Goal: Check status: Check status

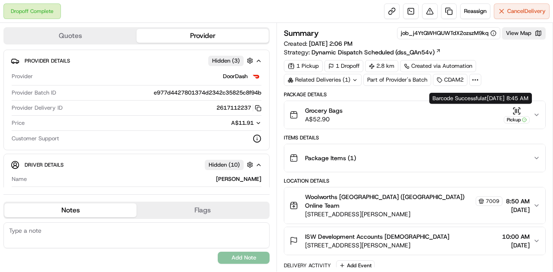
click at [270, 109] on icon "button" at bounding box center [516, 110] width 0 height 3
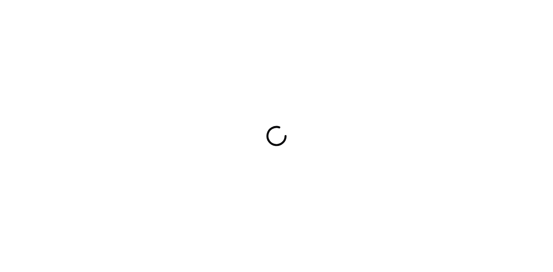
click at [260, 206] on div at bounding box center [276, 136] width 553 height 272
click at [233, 202] on div at bounding box center [276, 136] width 553 height 272
click at [232, 201] on div at bounding box center [276, 136] width 553 height 272
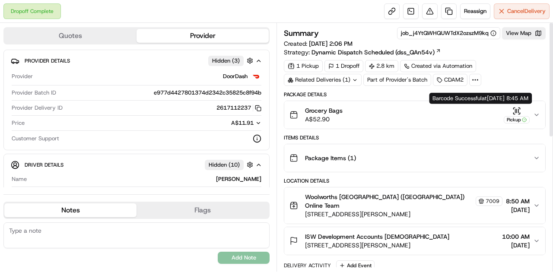
click at [511, 111] on div "Pickup" at bounding box center [517, 115] width 26 height 17
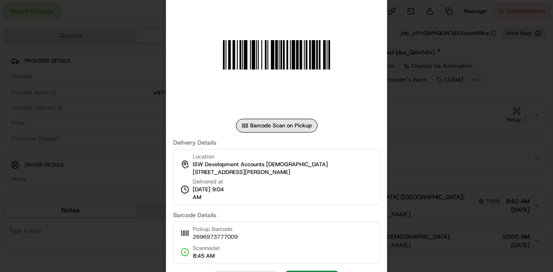
click at [496, 131] on div at bounding box center [276, 136] width 553 height 272
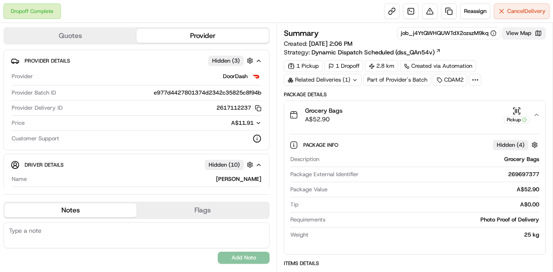
click at [517, 32] on button "View Map" at bounding box center [524, 33] width 44 height 12
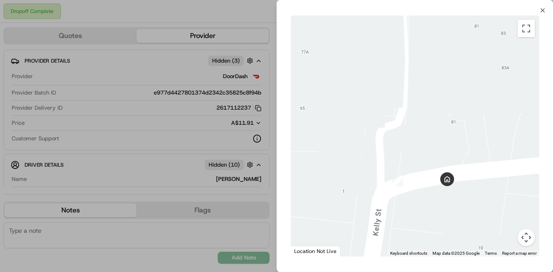
click at [220, 198] on div at bounding box center [276, 136] width 553 height 272
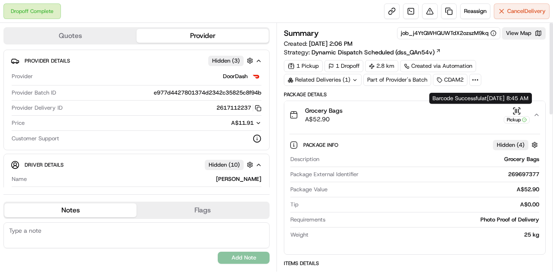
click at [516, 109] on icon "button" at bounding box center [516, 110] width 0 height 3
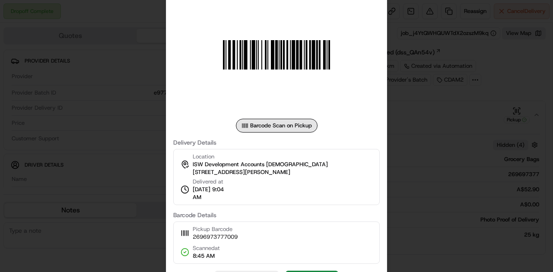
click at [383, 160] on div "Barcode Scan on Pickup Delivery Details Location ISW Development Accounts Isw 2…" at bounding box center [276, 136] width 221 height 316
click at [448, 158] on div at bounding box center [276, 136] width 553 height 272
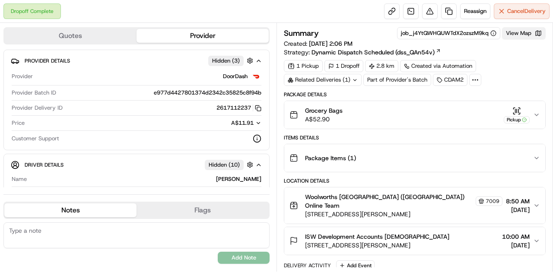
click at [520, 37] on button "View Map" at bounding box center [524, 33] width 44 height 12
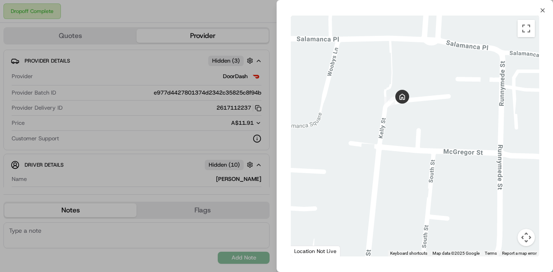
drag, startPoint x: 413, startPoint y: 135, endPoint x: 454, endPoint y: 231, distance: 104.6
click at [454, 231] on div at bounding box center [415, 136] width 249 height 241
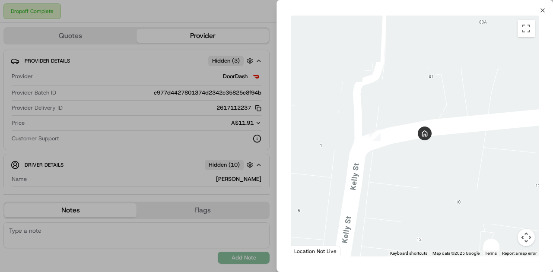
drag, startPoint x: 414, startPoint y: 120, endPoint x: 487, endPoint y: 253, distance: 151.6
click at [487, 253] on div "1 2 3 4 5 6 7 8 9 10 11 Keyboard shortcuts Map Data Map data ©2025 Google Map d…" at bounding box center [415, 136] width 249 height 241
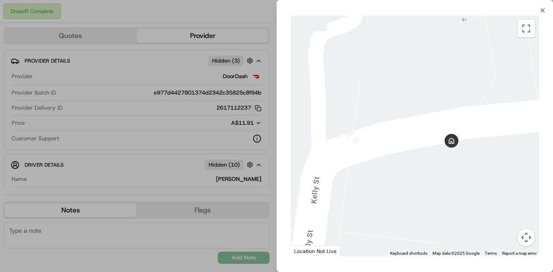
drag, startPoint x: 455, startPoint y: 194, endPoint x: 500, endPoint y: 267, distance: 85.4
click at [500, 267] on div "Close ← Move left → Move right ↑ Move up ↓ Move down + Zoom in - Zoom out Home …" at bounding box center [415, 136] width 277 height 272
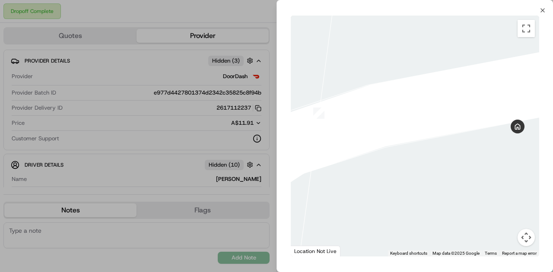
drag, startPoint x: 452, startPoint y: 164, endPoint x: 534, endPoint y: 243, distance: 114.3
click at [534, 243] on div "1 2 3 4 5 6 7 8 9 10 11 Keyboard shortcuts Map Data Map data ©2025 Google Map d…" at bounding box center [415, 136] width 249 height 241
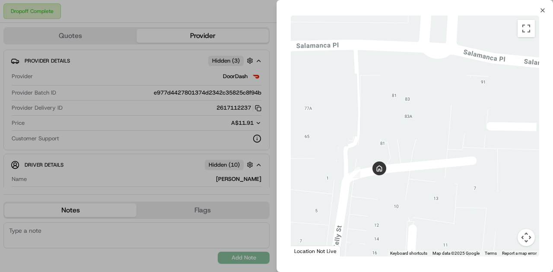
drag, startPoint x: 328, startPoint y: 181, endPoint x: 376, endPoint y: 182, distance: 48.4
click at [376, 182] on div at bounding box center [415, 136] width 249 height 241
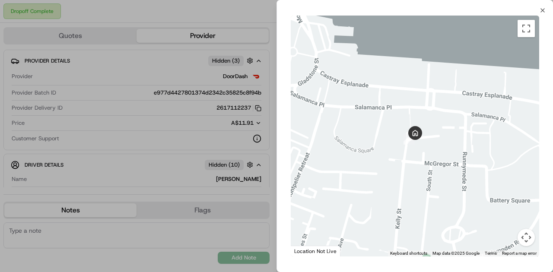
drag, startPoint x: 345, startPoint y: 198, endPoint x: 405, endPoint y: 155, distance: 74.1
click at [405, 155] on div at bounding box center [415, 136] width 249 height 241
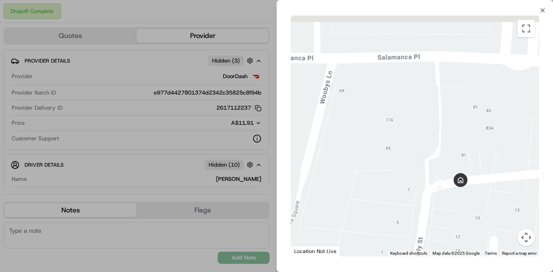
drag, startPoint x: 412, startPoint y: 122, endPoint x: 436, endPoint y: 272, distance: 151.8
click at [436, 272] on html "Dropoff Complete Reassign Cancel Delivery Quotes Provider Provider Details Hidd…" at bounding box center [276, 136] width 553 height 272
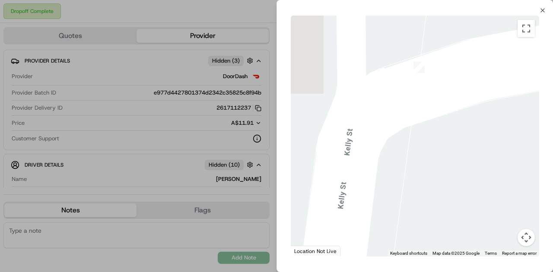
drag, startPoint x: 390, startPoint y: 180, endPoint x: 357, endPoint y: 275, distance: 100.7
click at [357, 272] on html "Dropoff Complete Reassign Cancel Delivery Quotes Provider Provider Details Hidd…" at bounding box center [276, 136] width 553 height 272
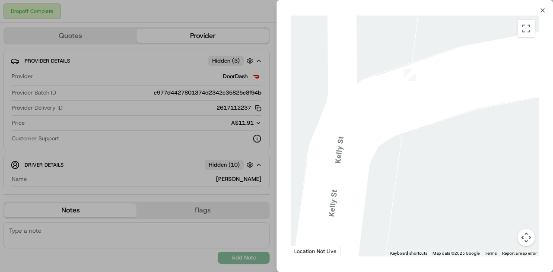
drag, startPoint x: 346, startPoint y: 200, endPoint x: 344, endPoint y: 207, distance: 6.7
click at [344, 207] on div at bounding box center [415, 136] width 249 height 241
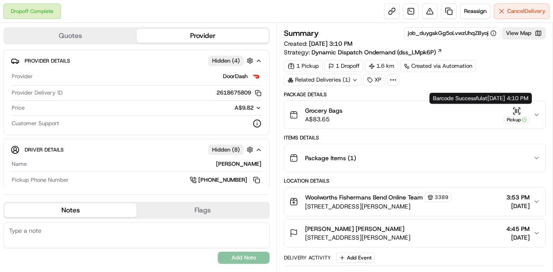
click at [516, 109] on icon "button" at bounding box center [516, 110] width 0 height 3
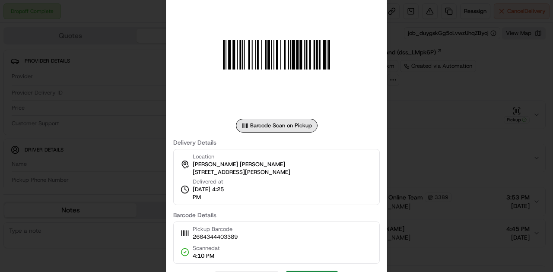
click at [411, 163] on div at bounding box center [276, 136] width 553 height 272
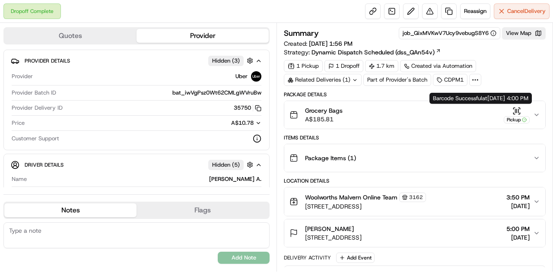
click at [516, 109] on icon "button" at bounding box center [516, 110] width 0 height 3
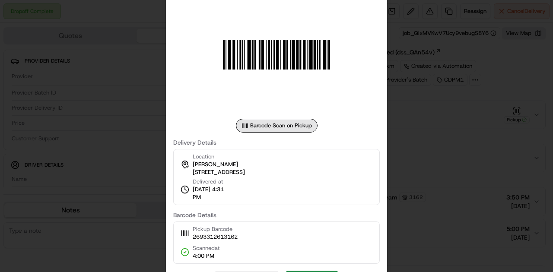
drag, startPoint x: 419, startPoint y: 145, endPoint x: 352, endPoint y: 17, distance: 144.0
click at [418, 143] on div at bounding box center [276, 136] width 553 height 272
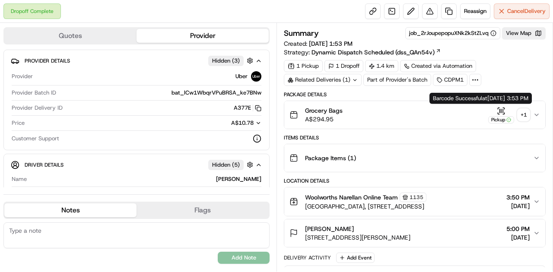
click at [500, 111] on icon "button" at bounding box center [501, 111] width 9 height 9
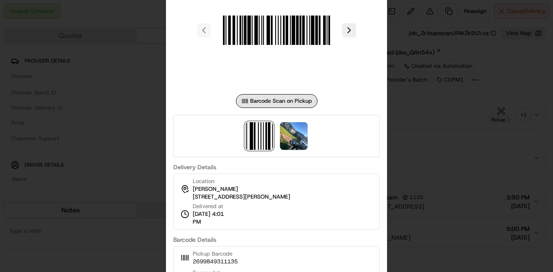
click at [310, 138] on div at bounding box center [276, 136] width 207 height 42
click at [298, 140] on img at bounding box center [294, 136] width 28 height 28
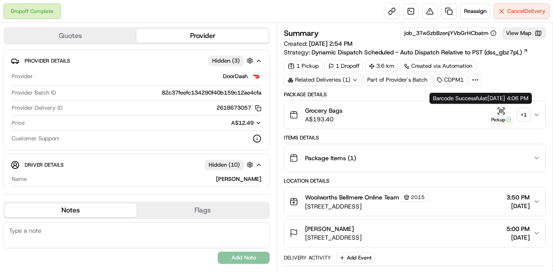
click at [500, 109] on icon "button" at bounding box center [500, 110] width 0 height 3
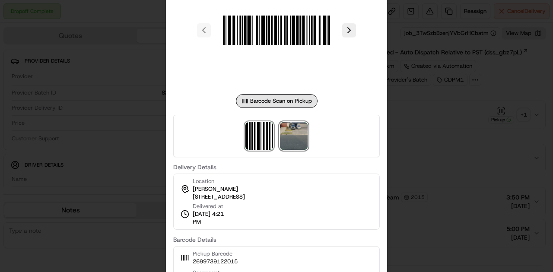
click at [305, 128] on img at bounding box center [294, 136] width 28 height 28
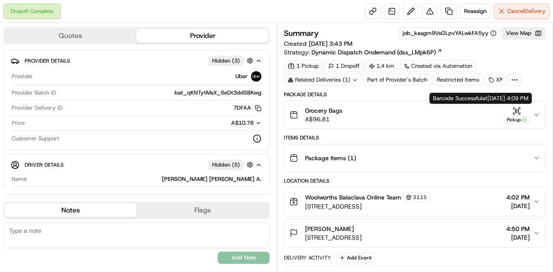
click at [519, 110] on icon "button" at bounding box center [519, 110] width 0 height 3
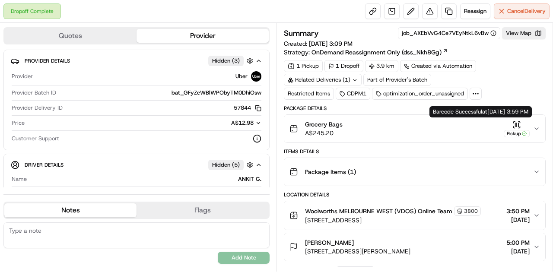
click at [518, 125] on icon "button" at bounding box center [517, 125] width 9 height 9
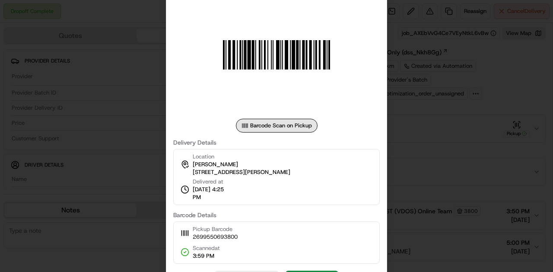
click at [462, 145] on div at bounding box center [276, 136] width 553 height 272
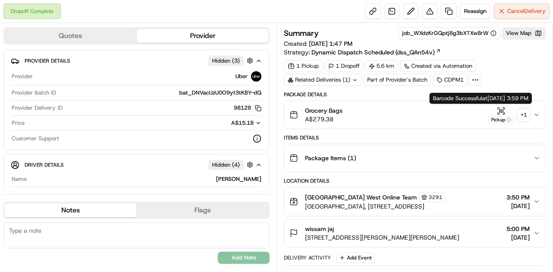
click at [500, 113] on icon "button" at bounding box center [498, 113] width 1 height 1
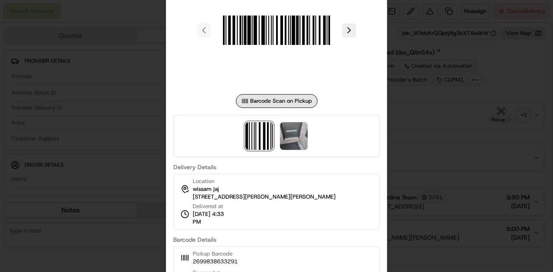
click at [310, 142] on div at bounding box center [276, 136] width 207 height 42
click at [293, 150] on img at bounding box center [294, 136] width 28 height 28
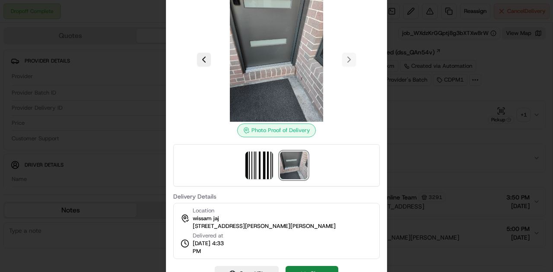
click at [405, 159] on div at bounding box center [276, 136] width 553 height 272
